Goal: Information Seeking & Learning: Learn about a topic

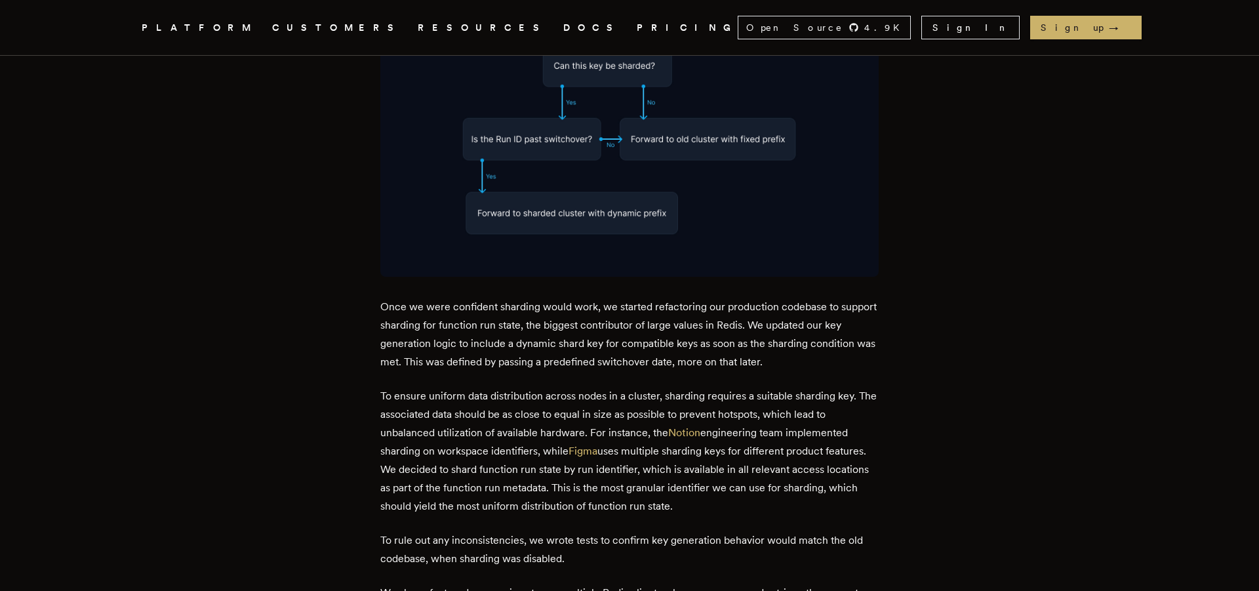
scroll to position [4781, 0]
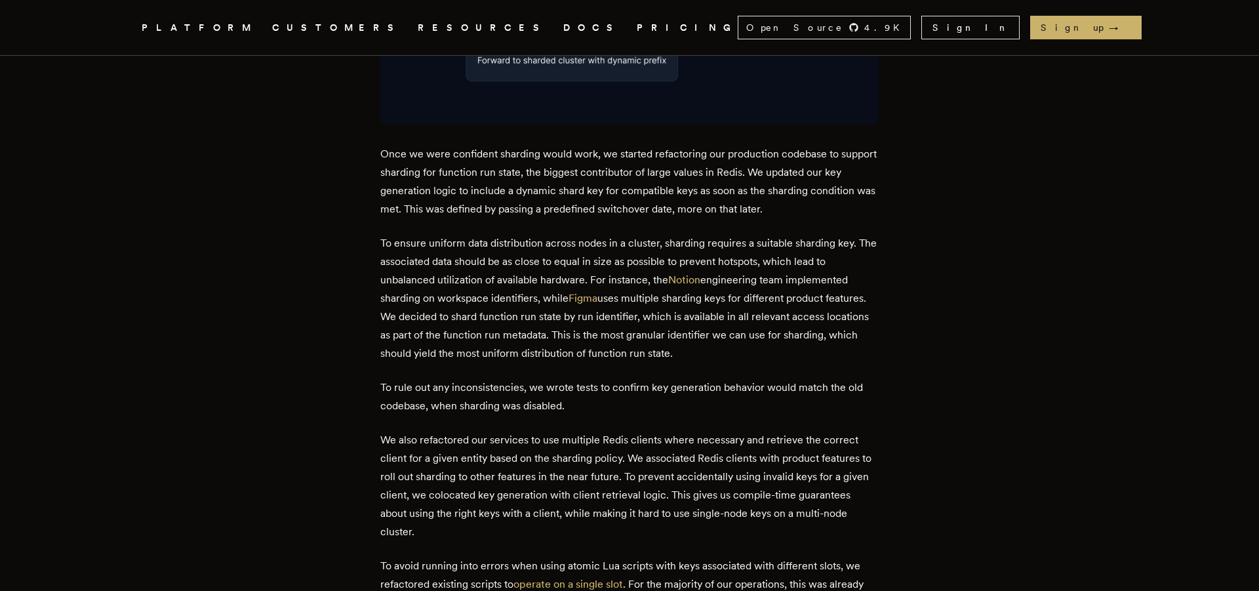
scroll to position [4933, 0]
drag, startPoint x: 555, startPoint y: 296, endPoint x: 707, endPoint y: 291, distance: 151.6
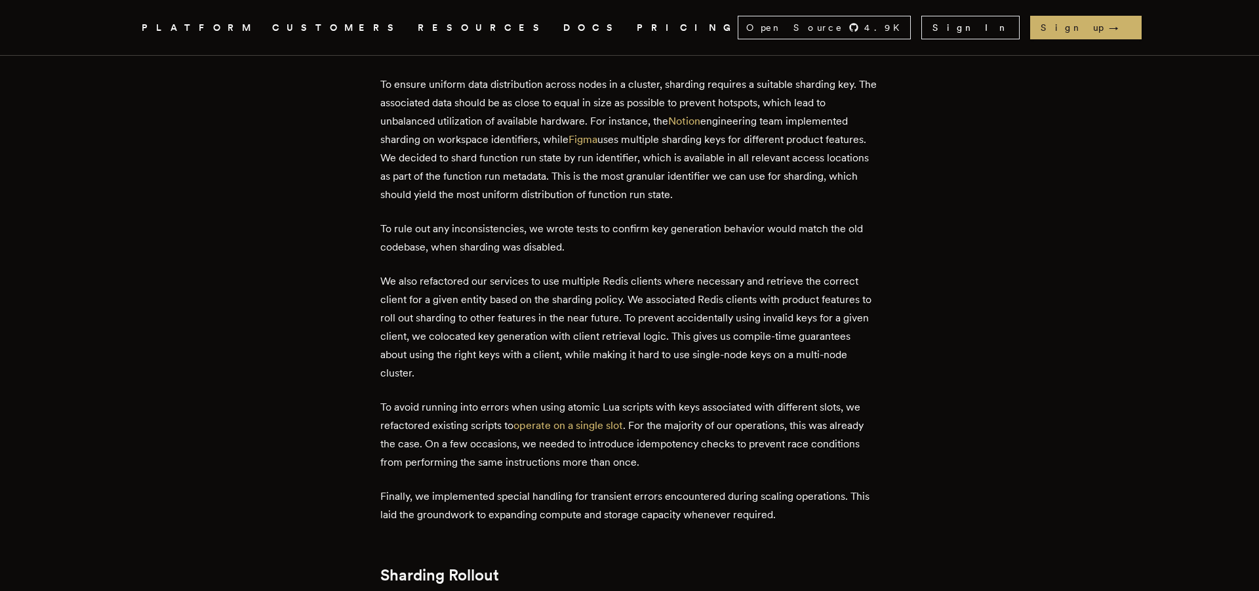
scroll to position [5089, 0]
drag, startPoint x: 456, startPoint y: 264, endPoint x: 637, endPoint y: 264, distance: 180.3
drag, startPoint x: 666, startPoint y: 259, endPoint x: 784, endPoint y: 289, distance: 122.3
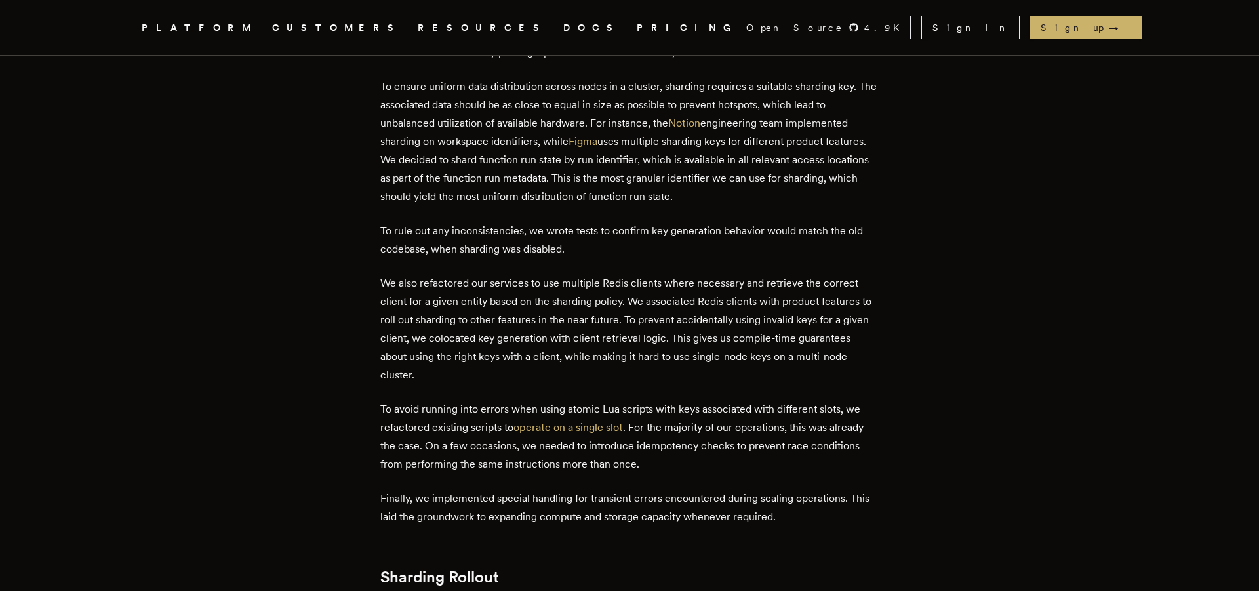
drag, startPoint x: 733, startPoint y: 253, endPoint x: 762, endPoint y: 285, distance: 43.2
drag, startPoint x: 757, startPoint y: 312, endPoint x: 701, endPoint y: 260, distance: 76.1
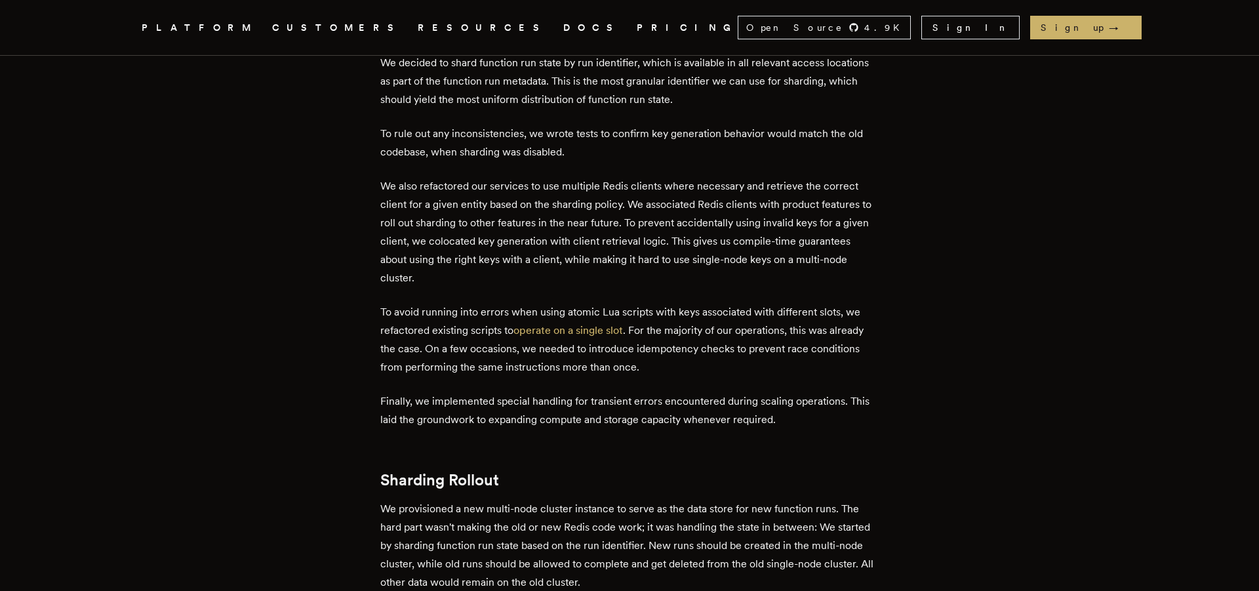
scroll to position [5196, 0]
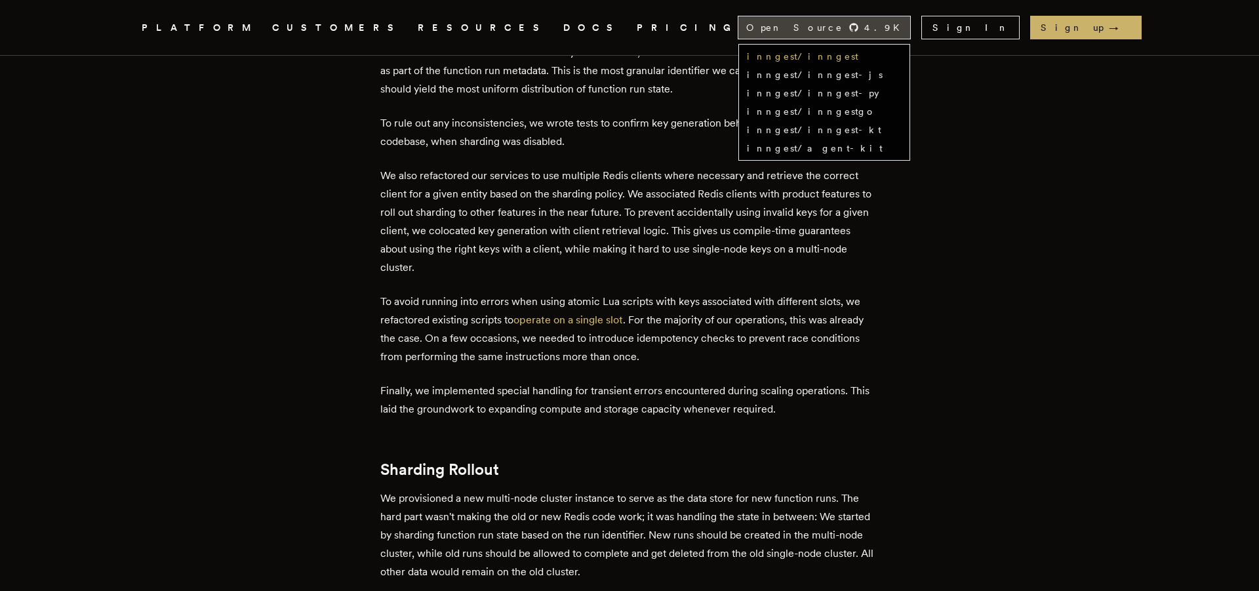
click at [858, 60] on link "inngest/inngest" at bounding box center [802, 56] width 111 height 10
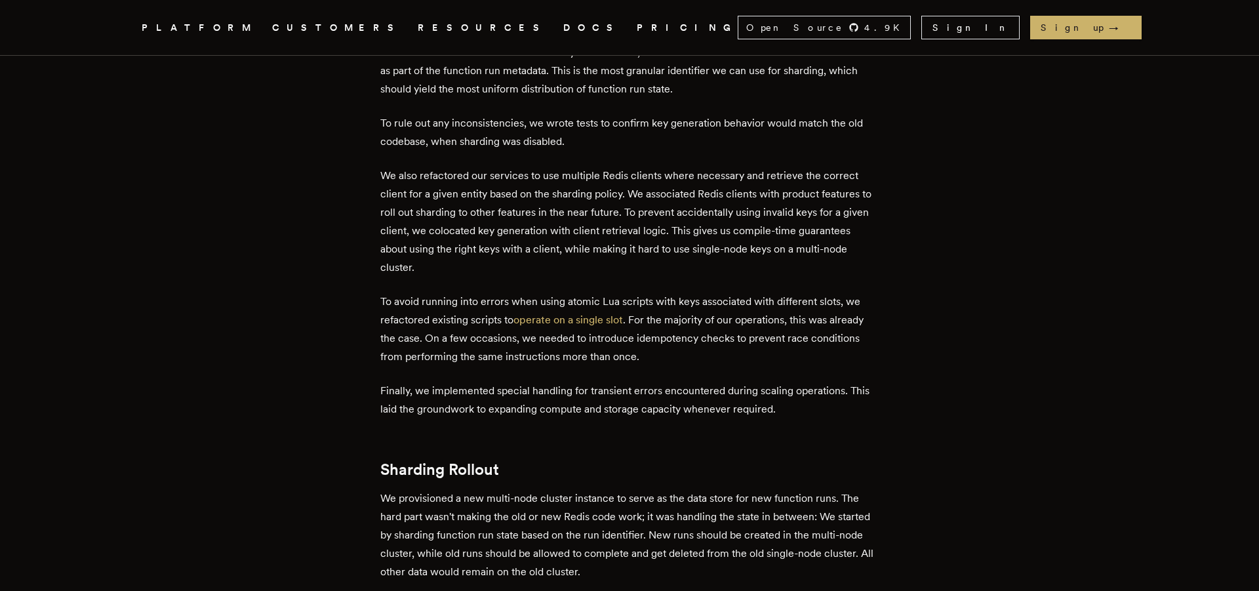
drag, startPoint x: 577, startPoint y: 259, endPoint x: 732, endPoint y: 293, distance: 158.5
copy div "Without perfect alignment, we could potentially flip the switch back for runs p…"
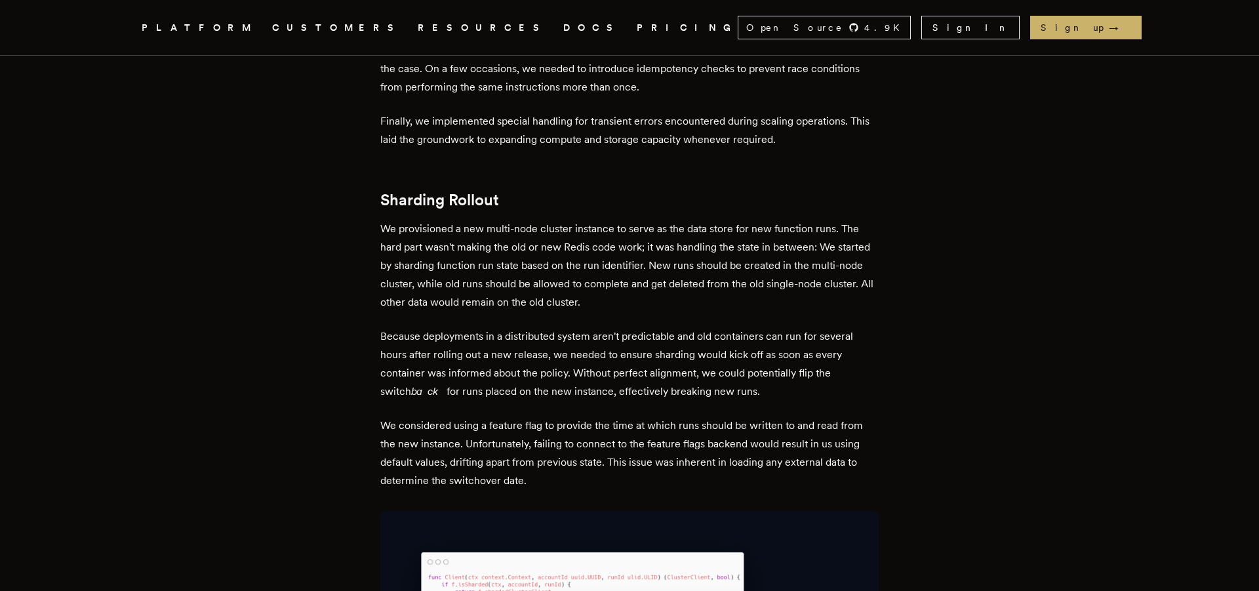
scroll to position [5470, 0]
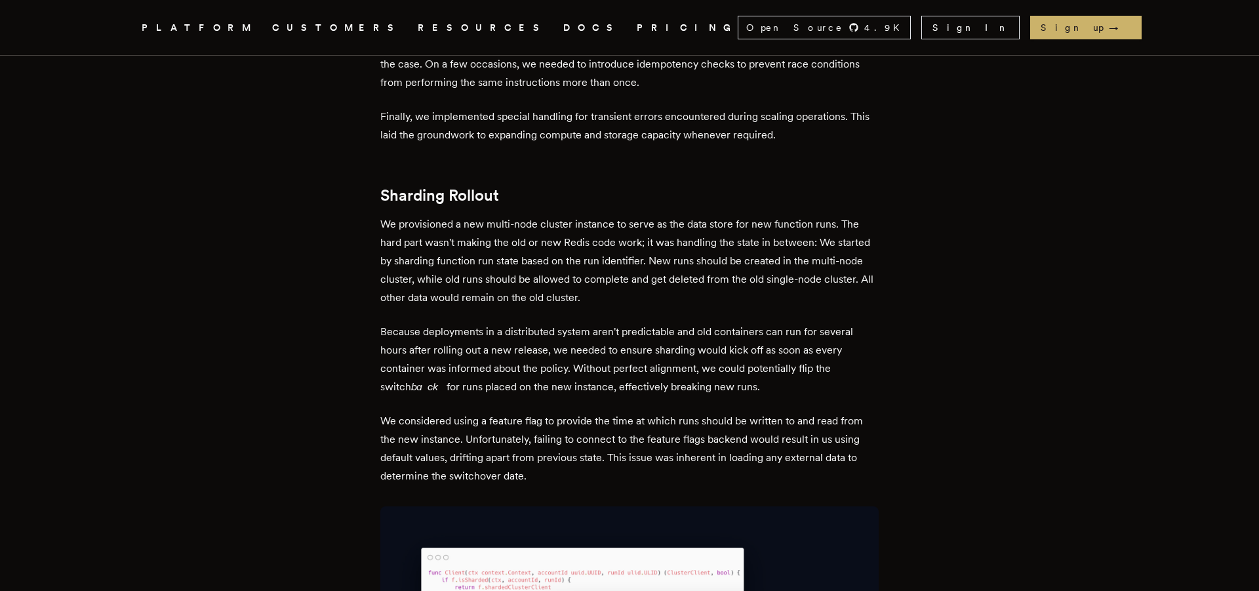
drag, startPoint x: 493, startPoint y: 412, endPoint x: 591, endPoint y: 466, distance: 111.8
drag, startPoint x: 639, startPoint y: 460, endPoint x: 572, endPoint y: 433, distance: 71.5
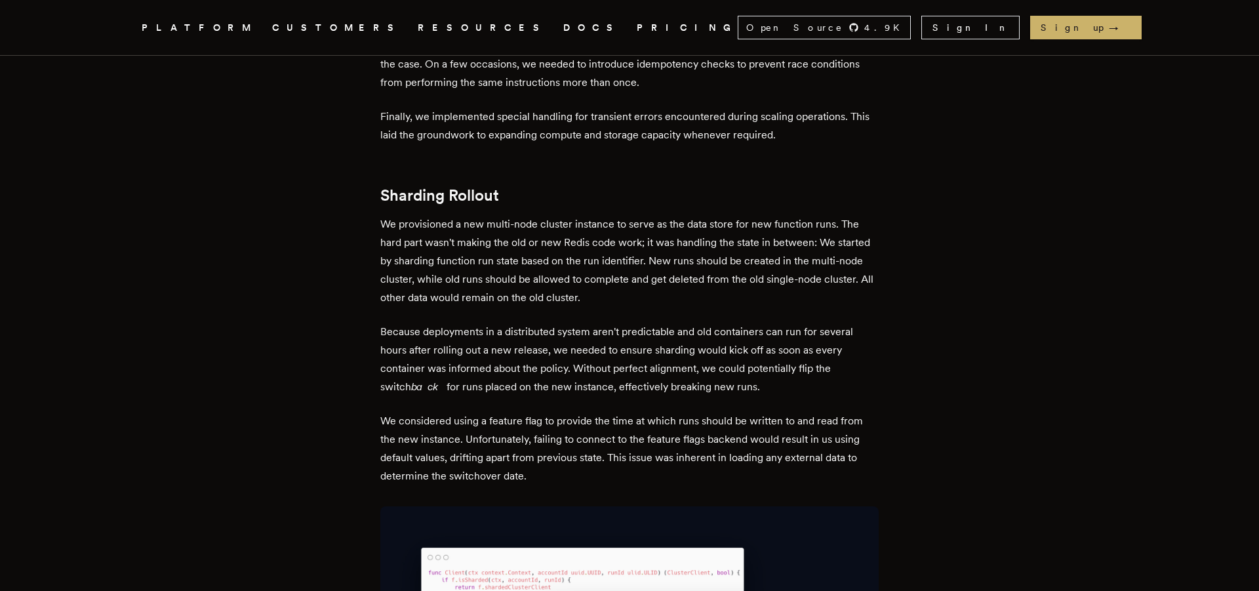
drag, startPoint x: 557, startPoint y: 426, endPoint x: 668, endPoint y: 445, distance: 112.3
drag, startPoint x: 702, startPoint y: 439, endPoint x: 780, endPoint y: 455, distance: 79.0
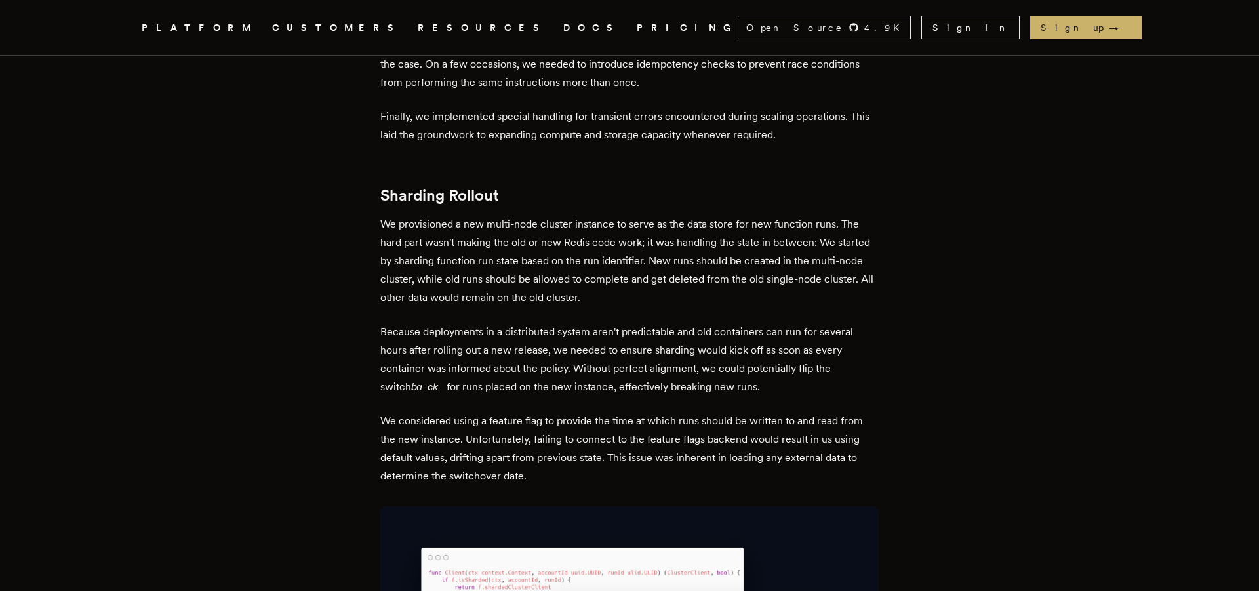
drag, startPoint x: 560, startPoint y: 459, endPoint x: 668, endPoint y: 458, distance: 108.2
drag, startPoint x: 738, startPoint y: 473, endPoint x: 546, endPoint y: 450, distance: 194.1
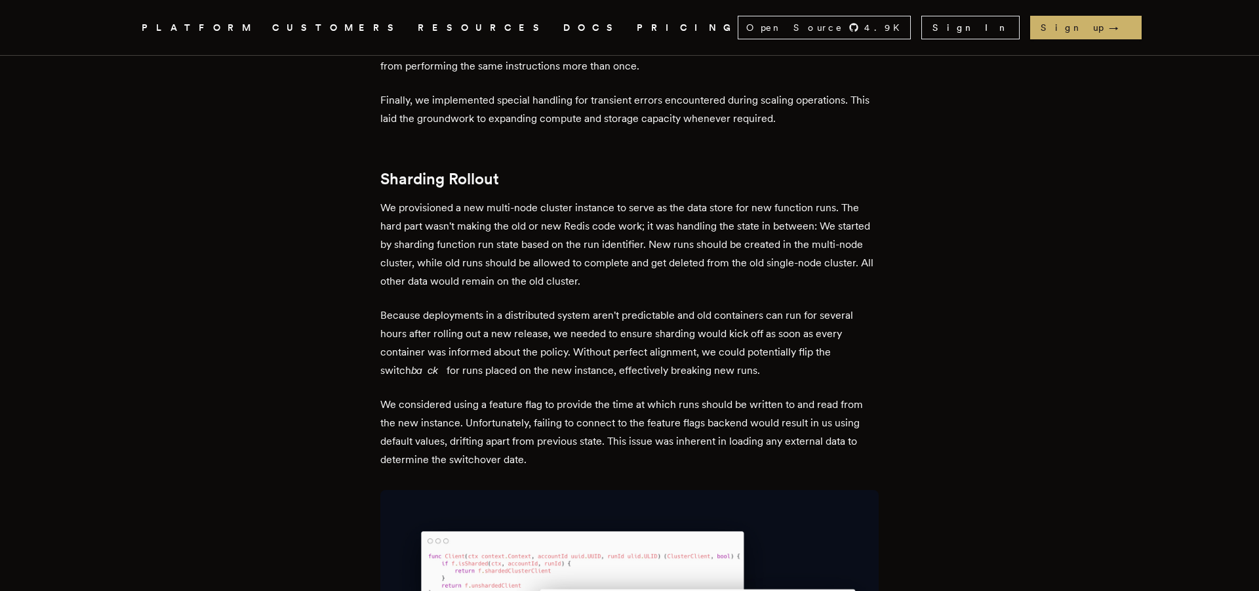
scroll to position [5488, 0]
drag, startPoint x: 687, startPoint y: 420, endPoint x: 761, endPoint y: 447, distance: 79.4
drag, startPoint x: 669, startPoint y: 464, endPoint x: 728, endPoint y: 494, distance: 66.0
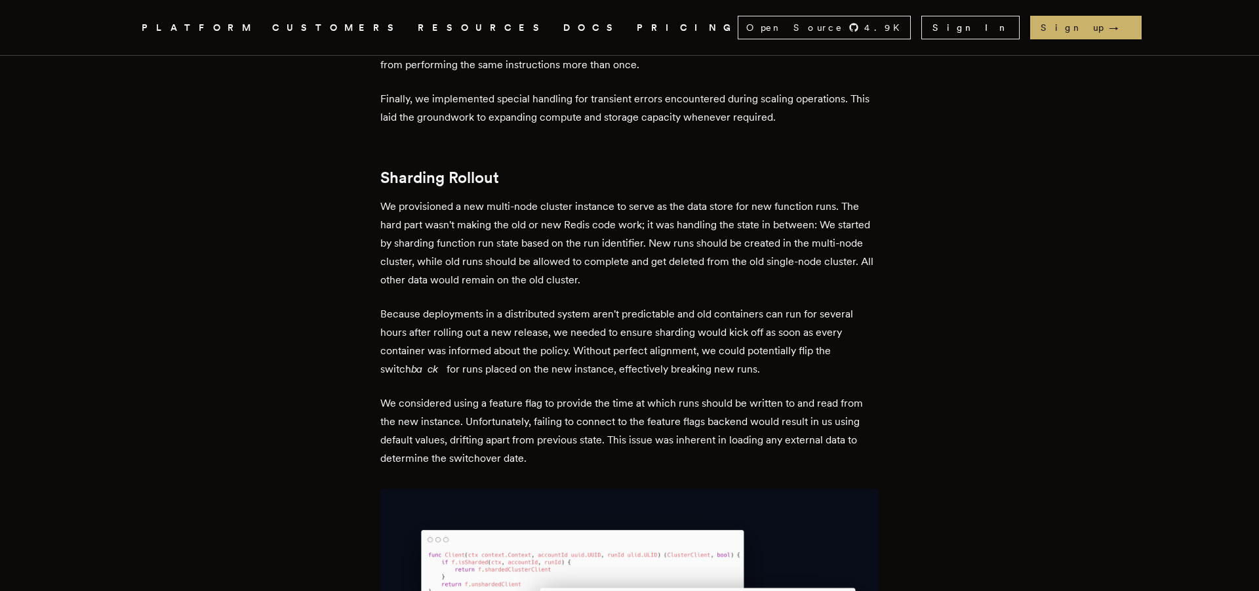
drag, startPoint x: 454, startPoint y: 494, endPoint x: 538, endPoint y: 495, distance: 83.9
drag, startPoint x: 523, startPoint y: 491, endPoint x: 695, endPoint y: 490, distance: 172.4
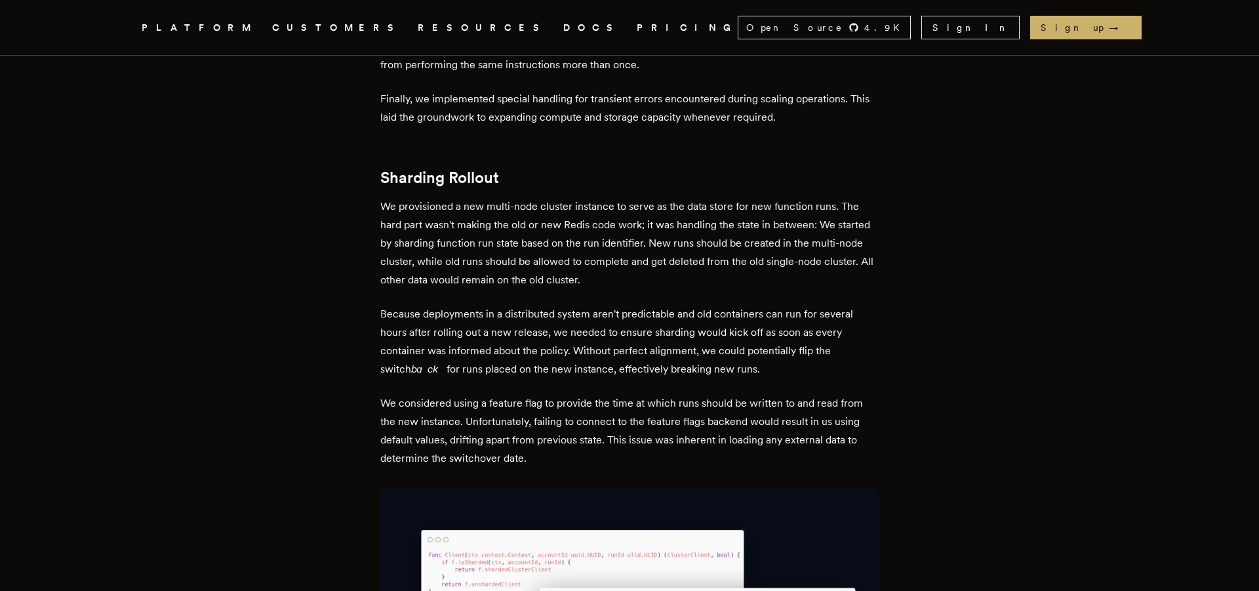
drag, startPoint x: 838, startPoint y: 497, endPoint x: 518, endPoint y: 488, distance: 320.1
drag, startPoint x: 439, startPoint y: 543, endPoint x: 658, endPoint y: 549, distance: 218.4
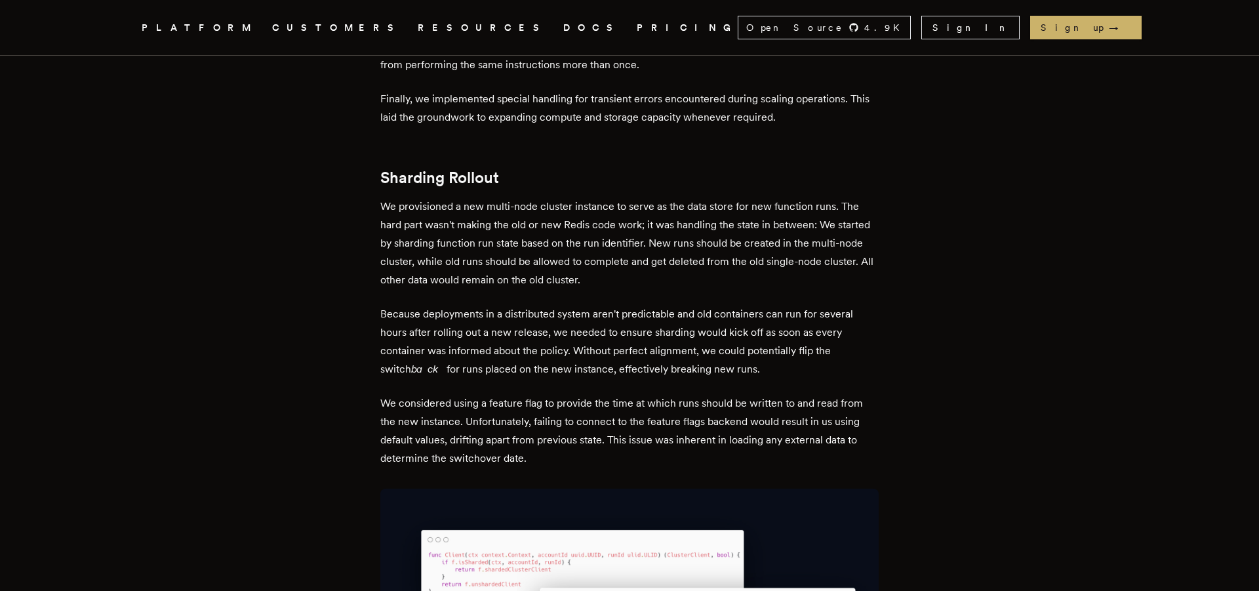
drag, startPoint x: 567, startPoint y: 544, endPoint x: 699, endPoint y: 544, distance: 132.4
drag, startPoint x: 776, startPoint y: 550, endPoint x: 617, endPoint y: 549, distance: 158.7
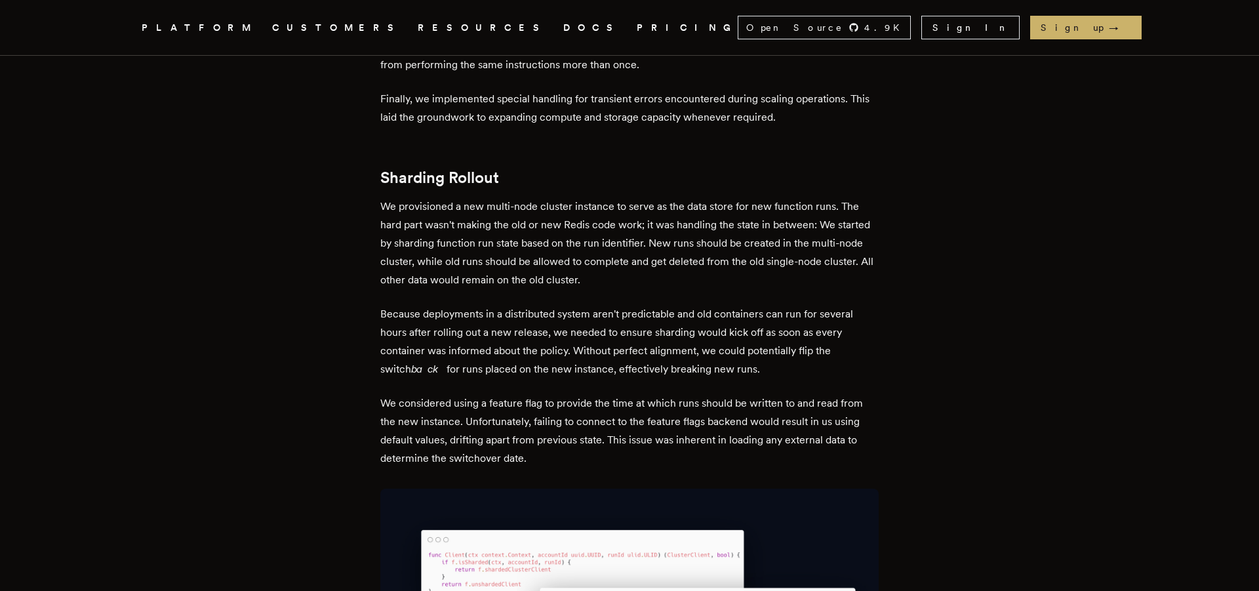
drag, startPoint x: 778, startPoint y: 545, endPoint x: 799, endPoint y: 562, distance: 27.5
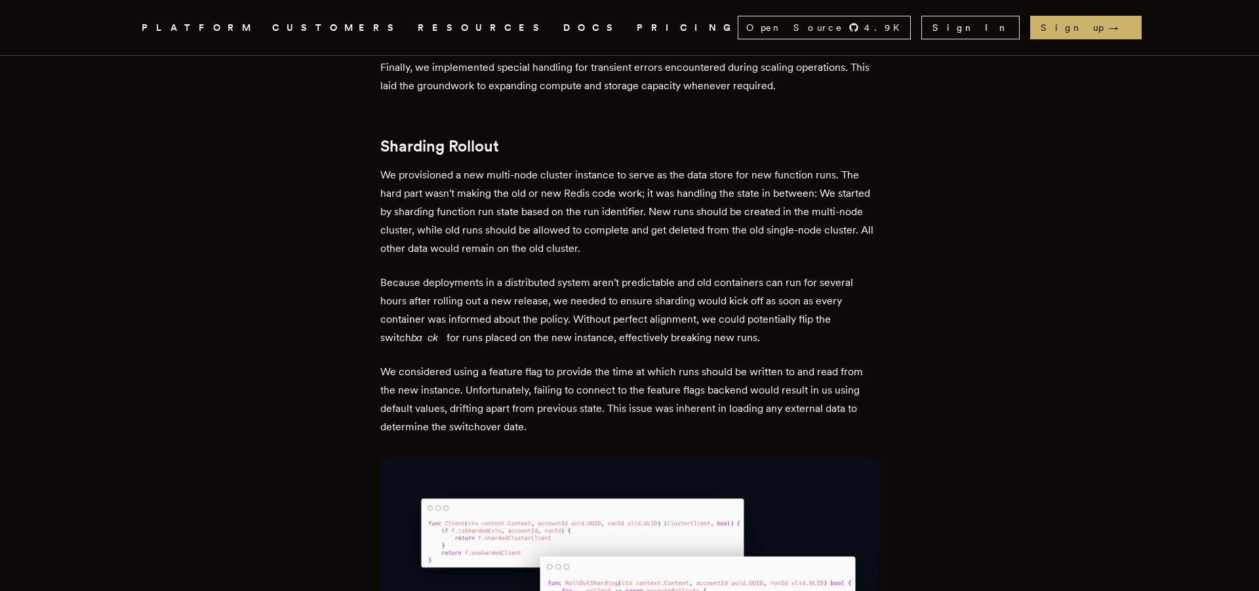
scroll to position [5520, 0]
drag, startPoint x: 529, startPoint y: 532, endPoint x: 728, endPoint y: 531, distance: 198.7
drag, startPoint x: 797, startPoint y: 532, endPoint x: 744, endPoint y: 532, distance: 53.1
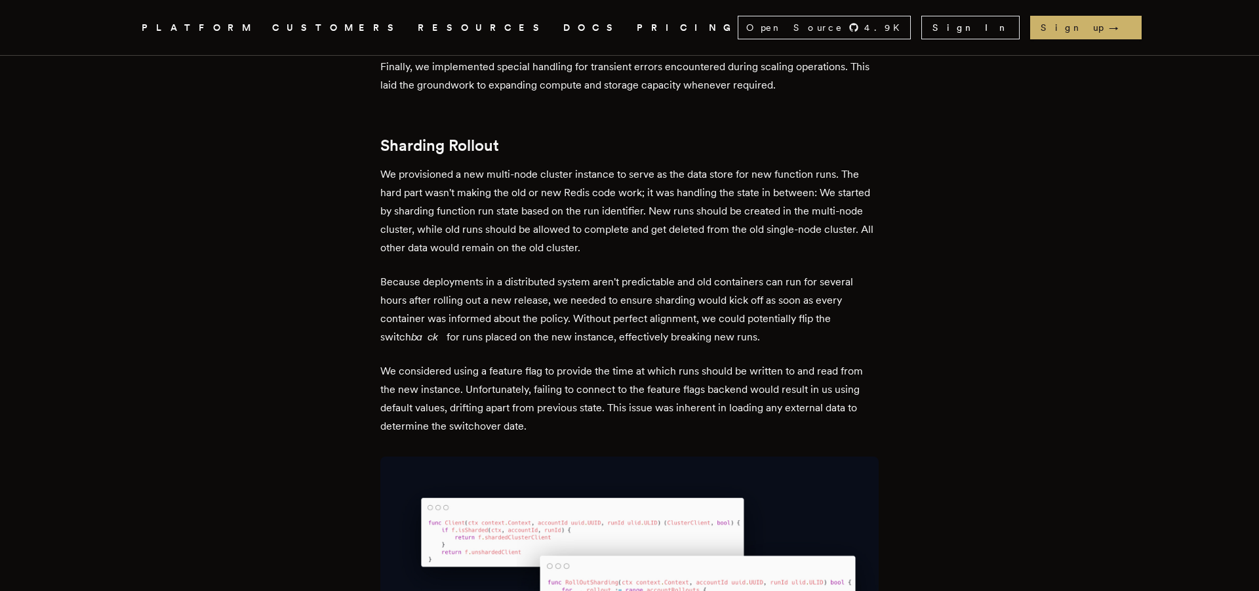
copy p "ecstatic"
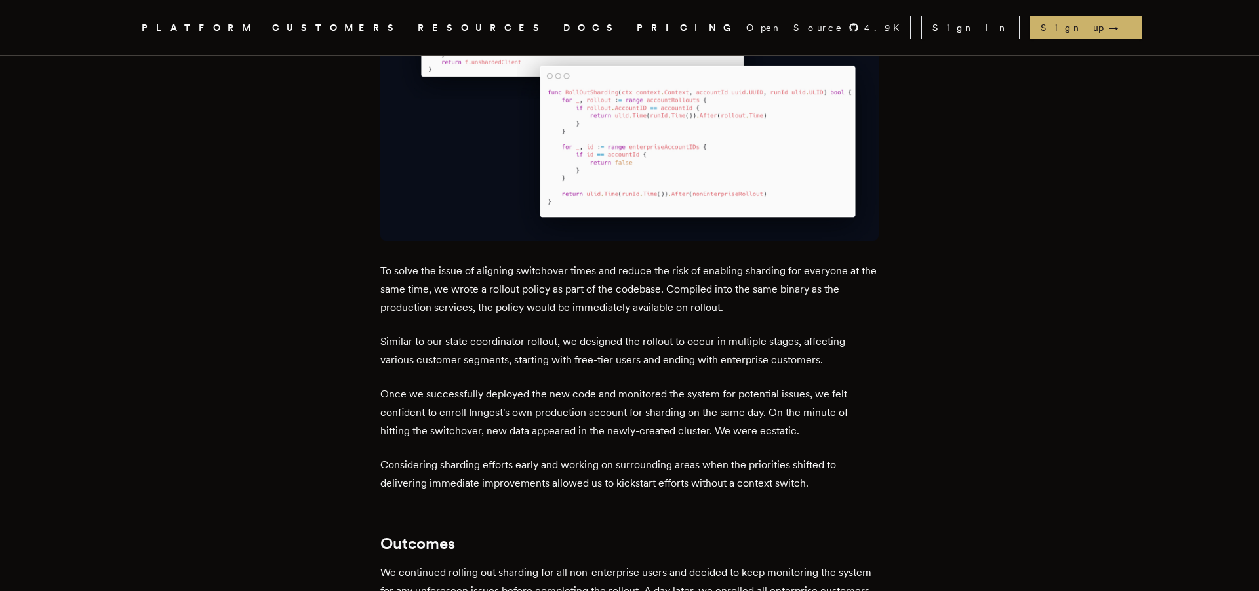
scroll to position [6015, 0]
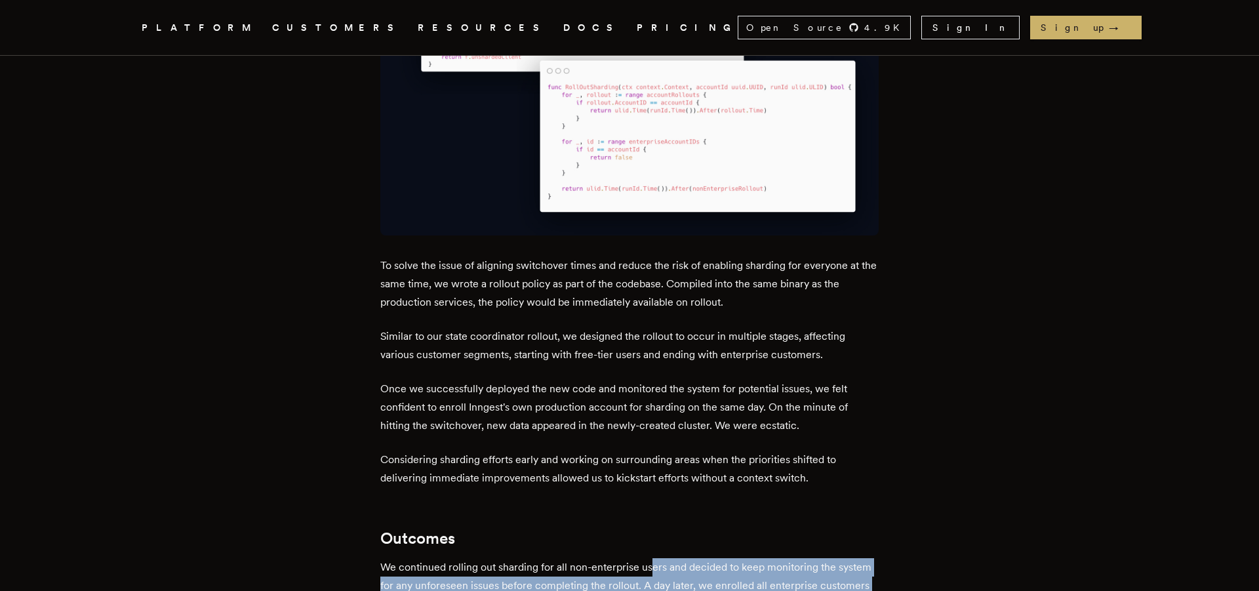
drag, startPoint x: 657, startPoint y: 178, endPoint x: 717, endPoint y: 226, distance: 76.5
drag, startPoint x: 654, startPoint y: 225, endPoint x: 597, endPoint y: 178, distance: 74.1
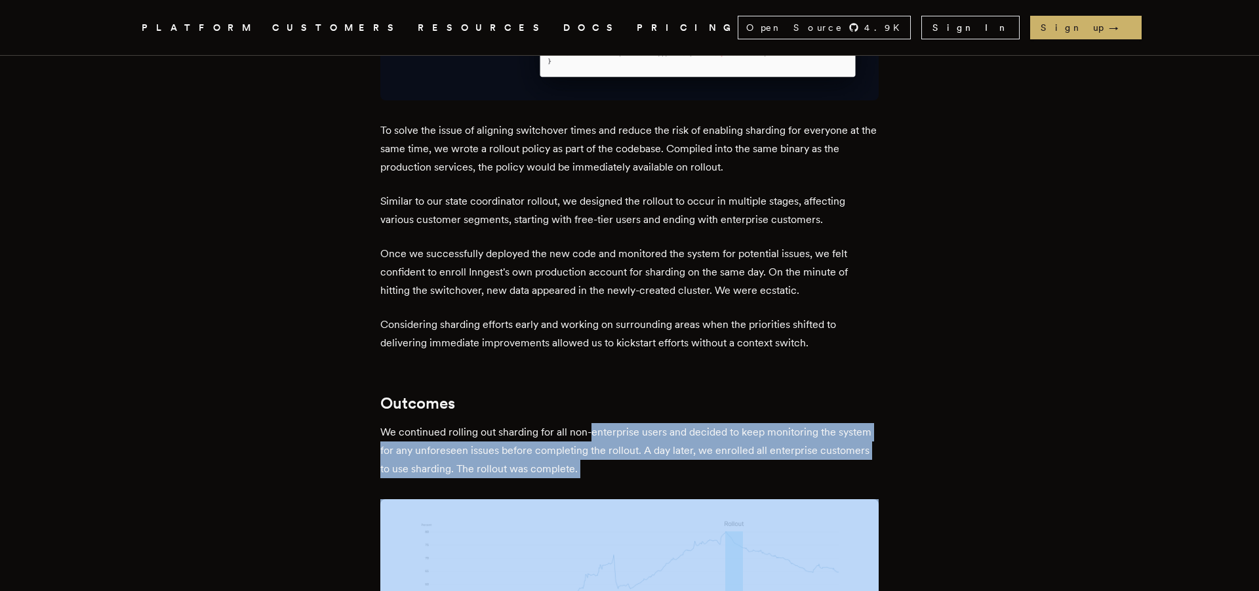
scroll to position [6151, 0]
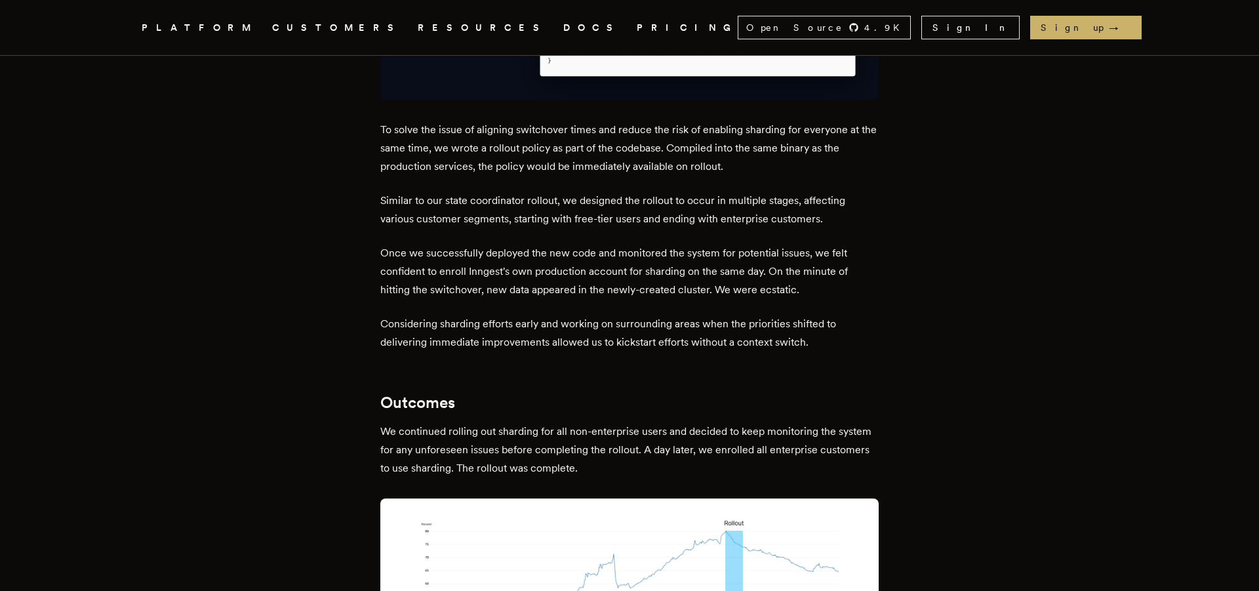
drag, startPoint x: 380, startPoint y: 268, endPoint x: 503, endPoint y: 315, distance: 132.2
drag, startPoint x: 544, startPoint y: 289, endPoint x: 711, endPoint y: 289, distance: 167.2
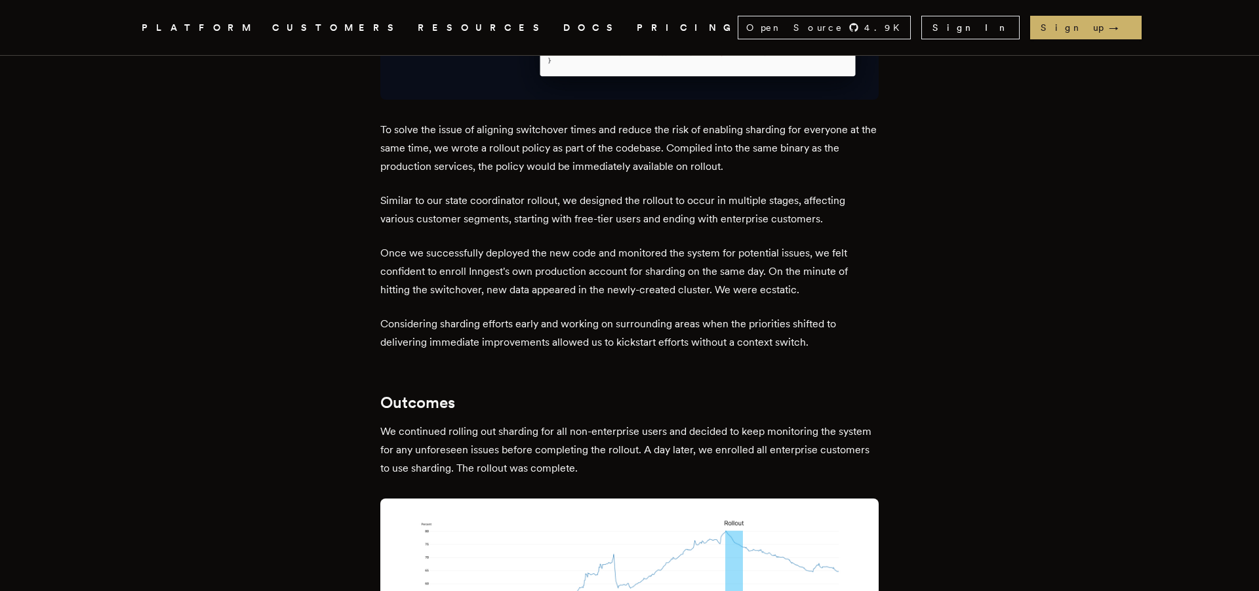
drag, startPoint x: 724, startPoint y: 289, endPoint x: 741, endPoint y: 314, distance: 30.2
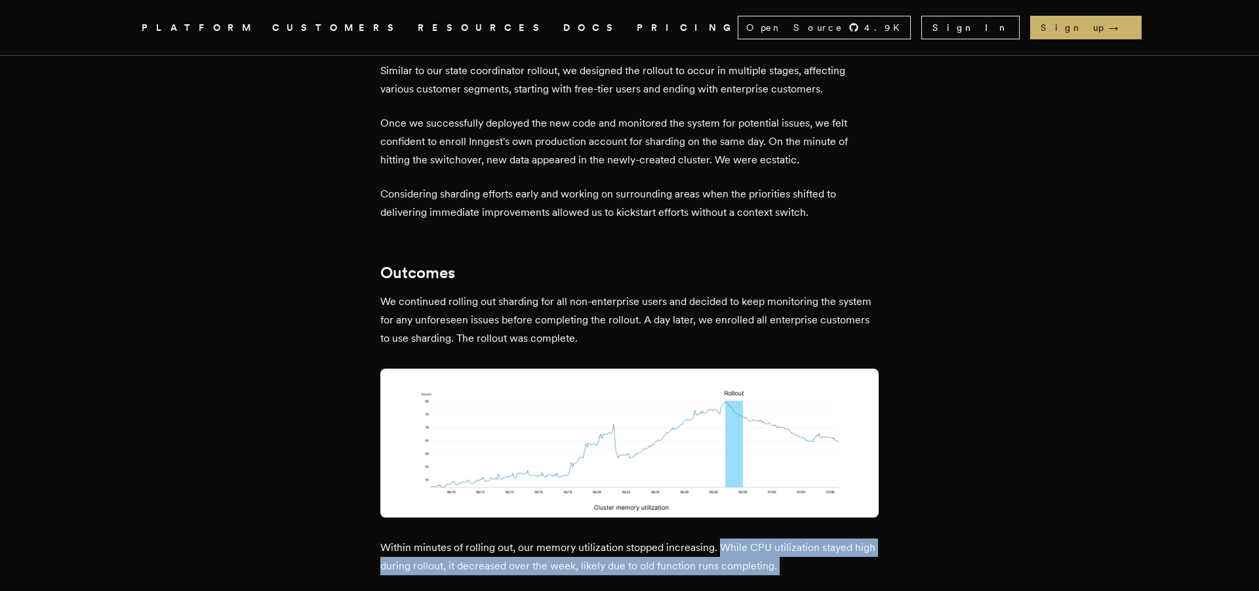
scroll to position [6282, 0]
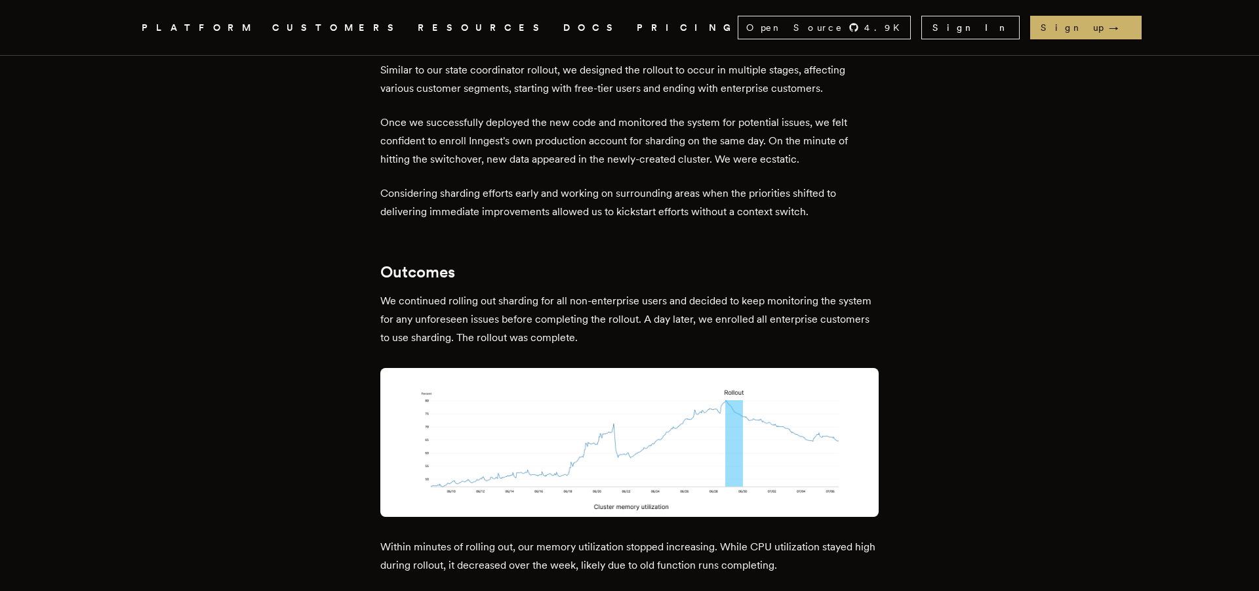
drag, startPoint x: 412, startPoint y: 387, endPoint x: 661, endPoint y: 375, distance: 248.8
drag, startPoint x: 650, startPoint y: 374, endPoint x: 608, endPoint y: 397, distance: 47.8
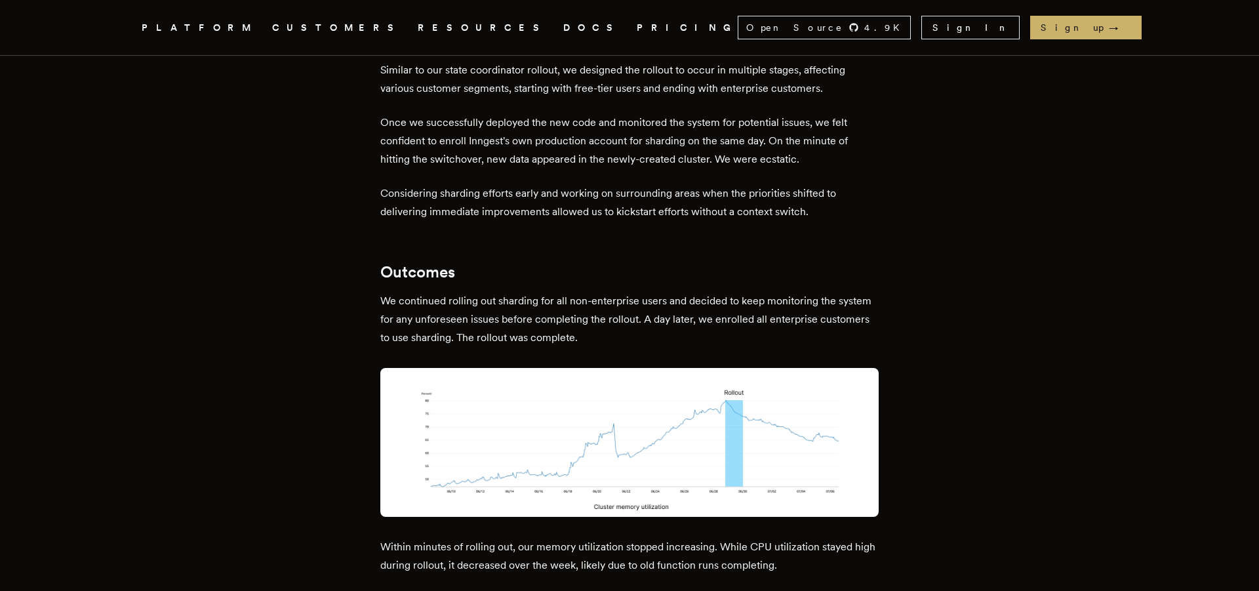
drag, startPoint x: 449, startPoint y: 391, endPoint x: 628, endPoint y: 395, distance: 179.0
drag, startPoint x: 610, startPoint y: 400, endPoint x: 804, endPoint y: 386, distance: 193.9
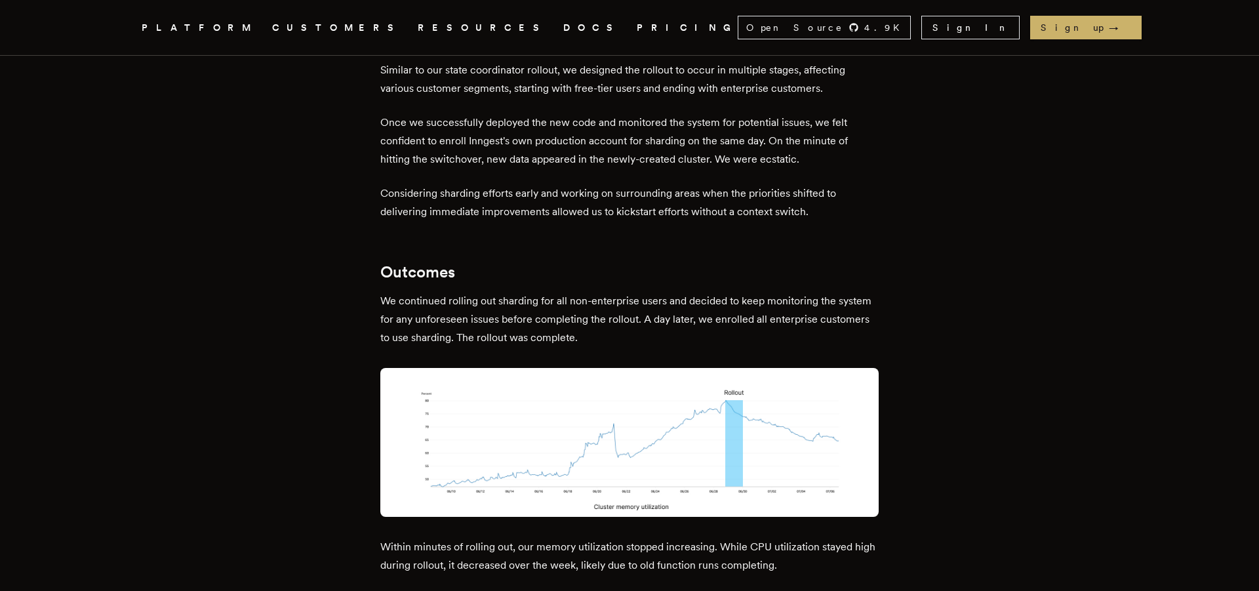
drag, startPoint x: 808, startPoint y: 395, endPoint x: 845, endPoint y: 431, distance: 51.5
